Goal: Task Accomplishment & Management: Use online tool/utility

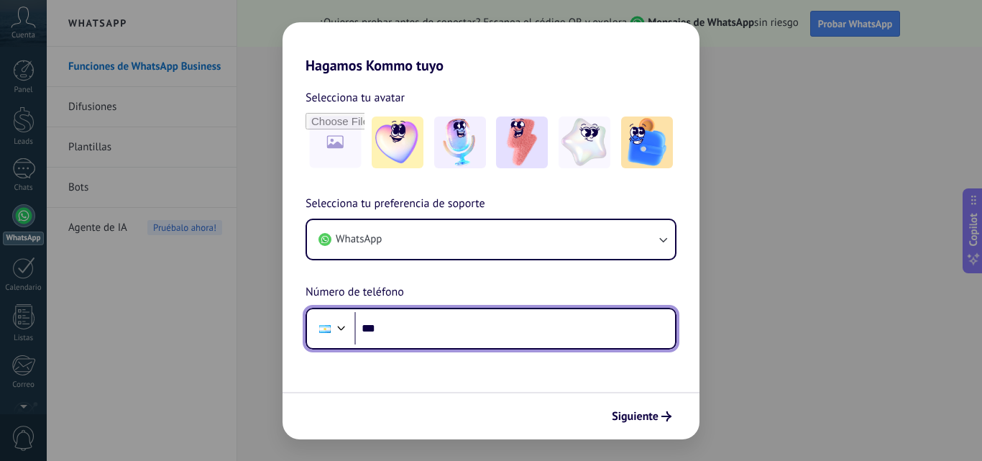
click at [459, 325] on input "***" at bounding box center [514, 328] width 321 height 33
type input "**********"
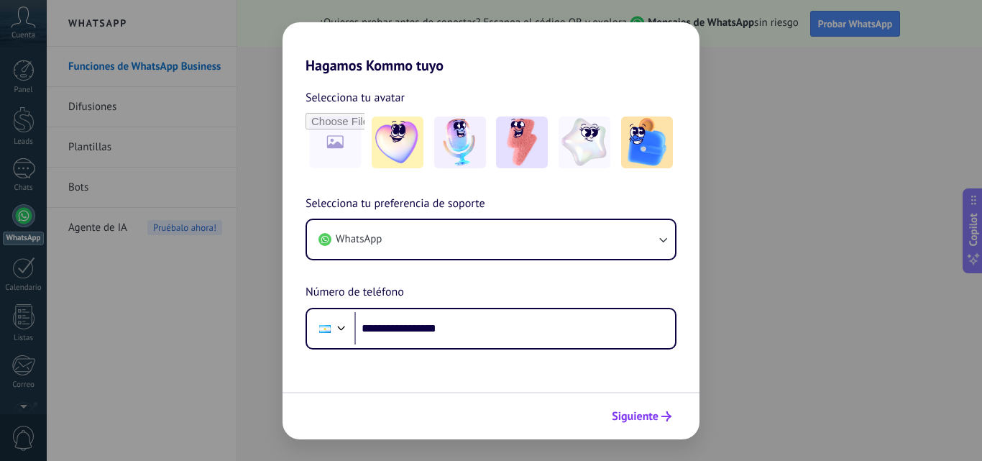
click at [634, 414] on span "Siguiente" at bounding box center [635, 416] width 47 height 10
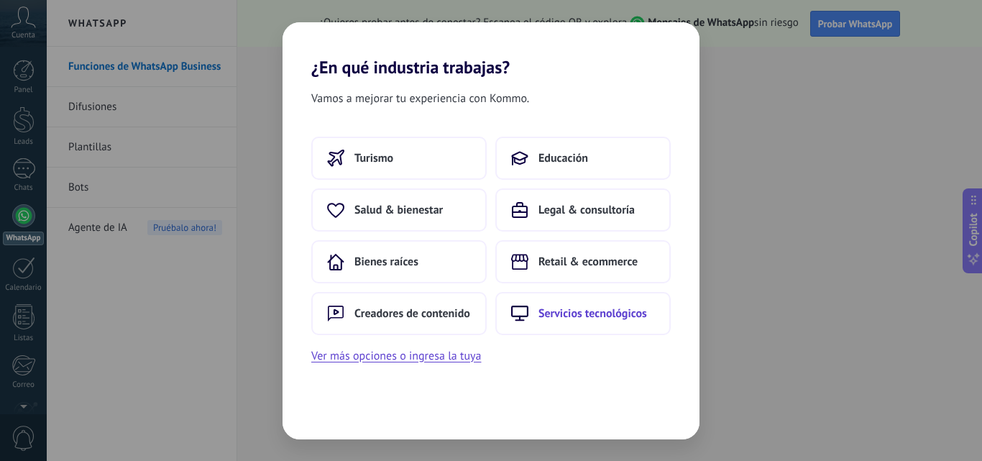
click at [618, 313] on span "Servicios tecnológicos" at bounding box center [593, 313] width 109 height 14
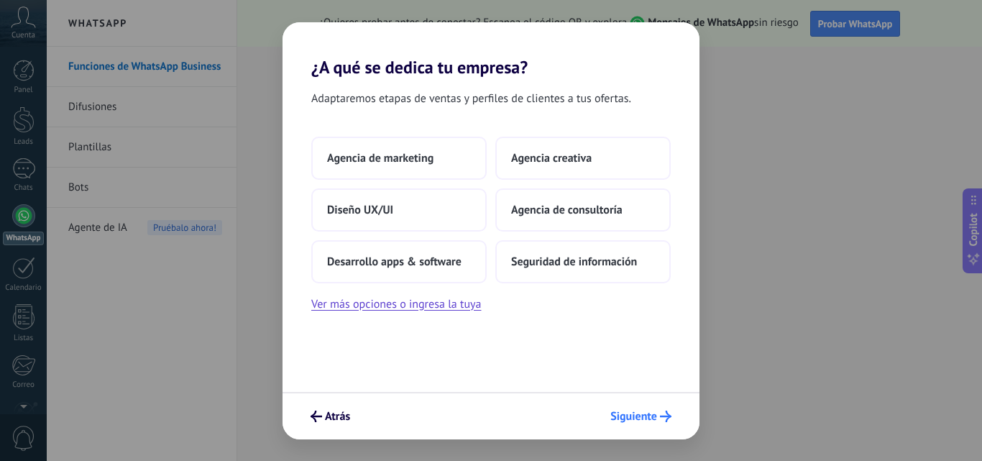
click at [636, 414] on span "Siguiente" at bounding box center [633, 416] width 47 height 10
click at [566, 160] on span "Agencia creativa" at bounding box center [551, 158] width 81 height 14
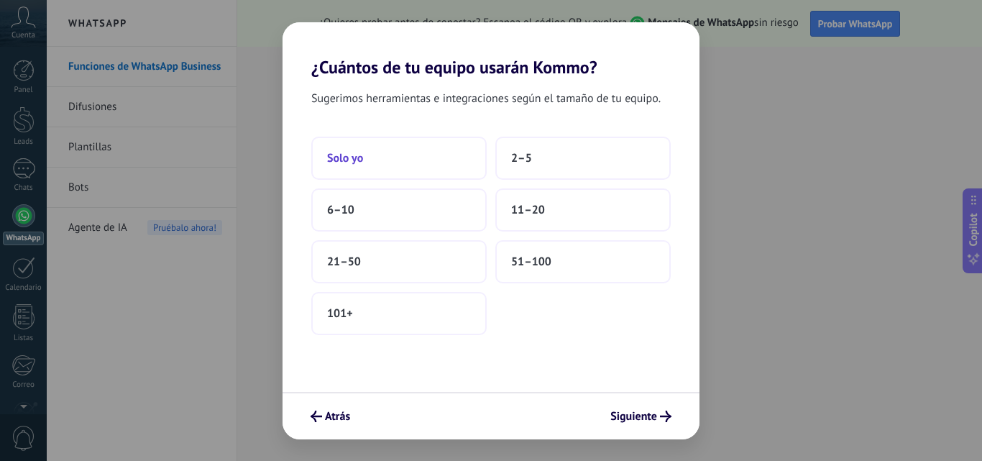
click at [352, 160] on span "Solo yo" at bounding box center [345, 158] width 36 height 14
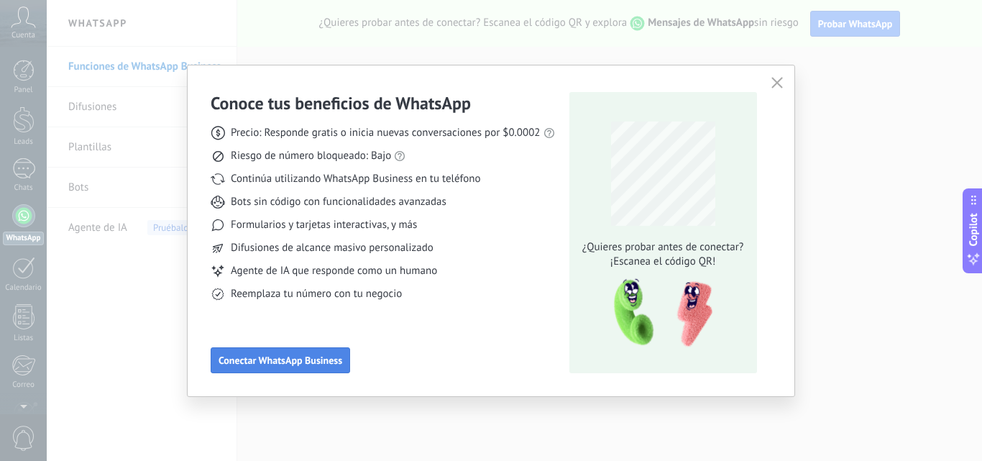
click at [319, 352] on button "Conectar WhatsApp Business" at bounding box center [280, 360] width 139 height 26
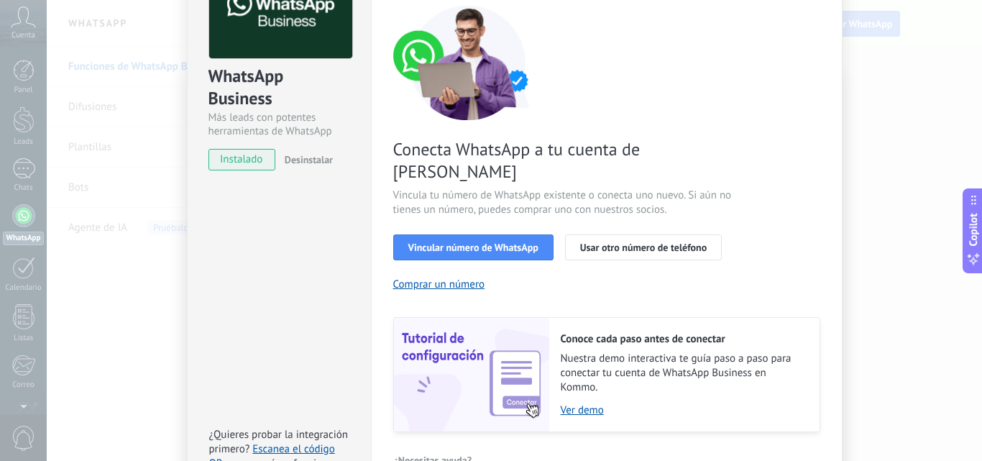
scroll to position [144, 0]
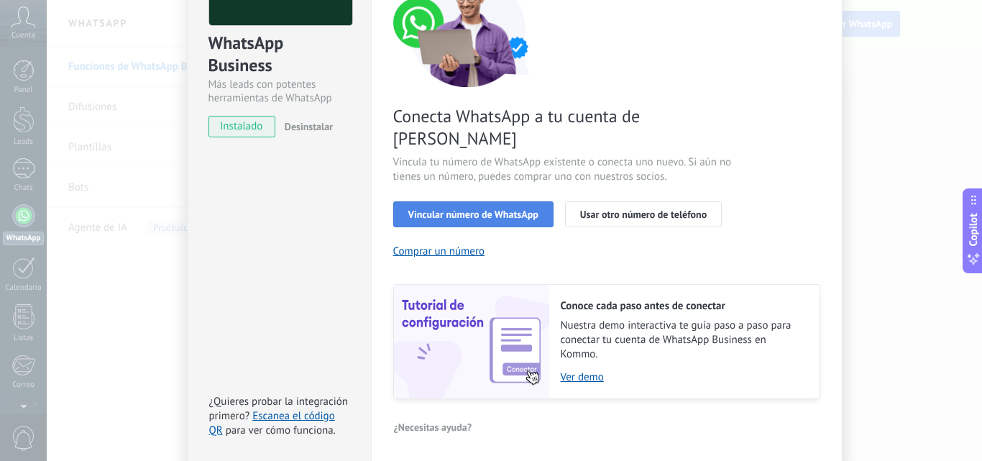
click at [444, 209] on span "Vincular número de WhatsApp" at bounding box center [473, 214] width 130 height 10
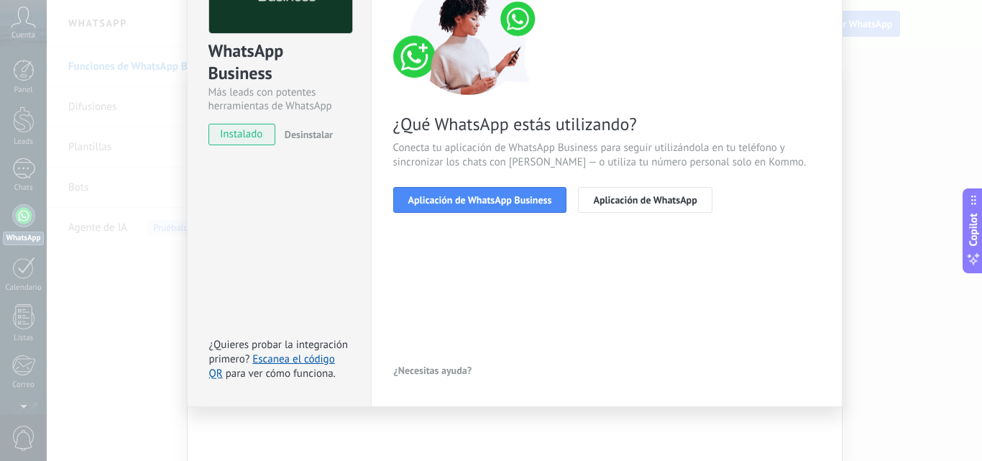
scroll to position [136, 0]
click at [487, 198] on span "Aplicación de WhatsApp Business" at bounding box center [480, 200] width 144 height 10
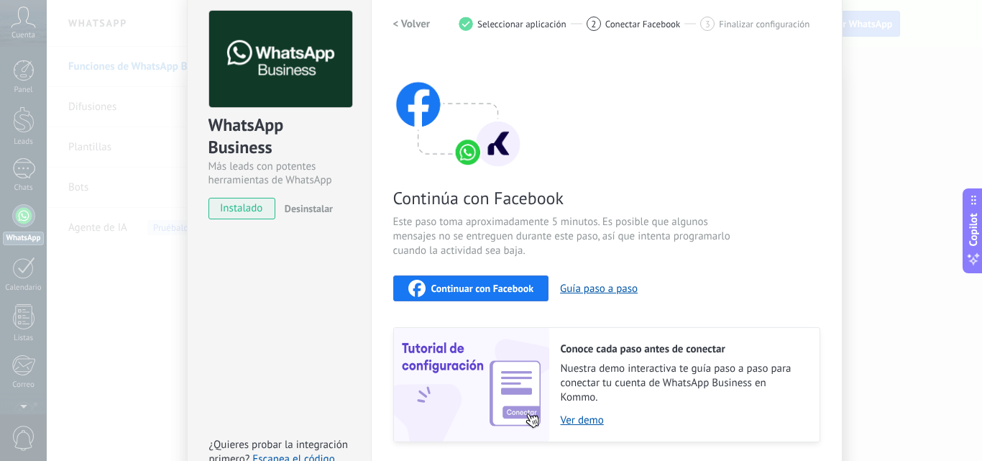
scroll to position [0, 0]
